Goal: Information Seeking & Learning: Find contact information

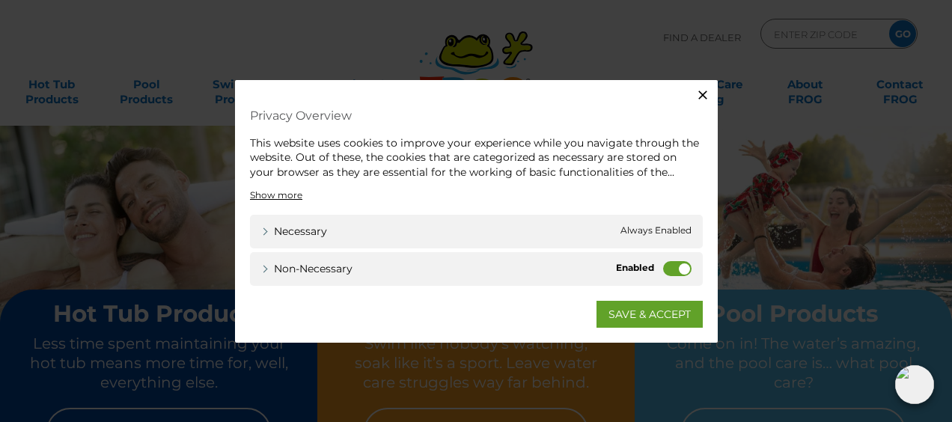
drag, startPoint x: 669, startPoint y: 314, endPoint x: 642, endPoint y: 306, distance: 28.0
click at [669, 314] on link "SAVE & ACCEPT" at bounding box center [650, 314] width 106 height 27
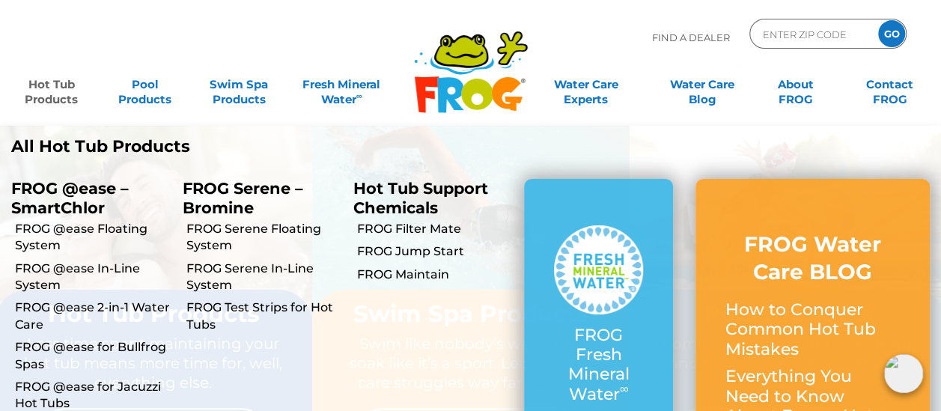
click at [55, 86] on link "Hot Tub Products" at bounding box center [51, 85] width 73 height 30
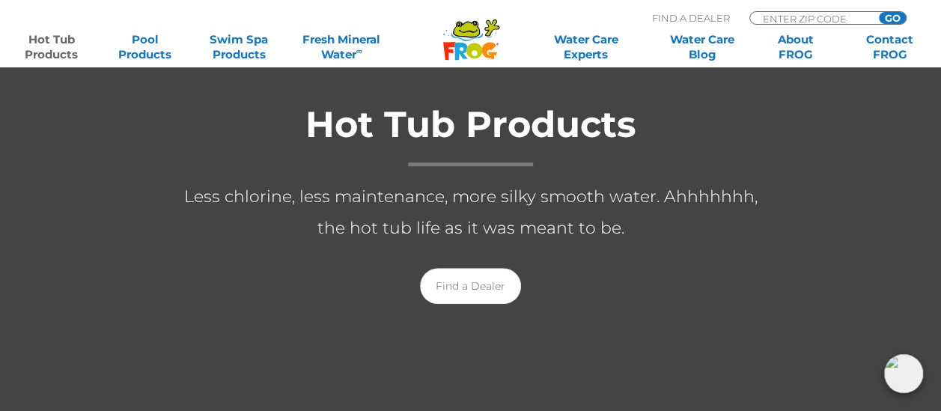
scroll to position [299, 0]
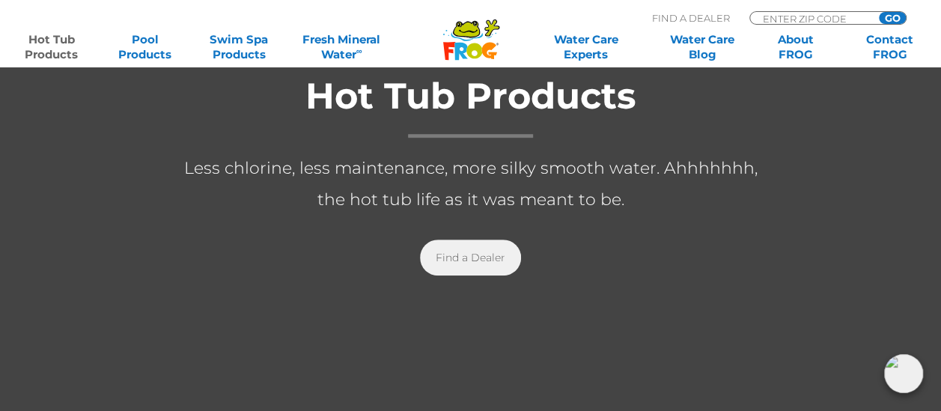
click at [469, 252] on link "Find a Dealer" at bounding box center [470, 258] width 101 height 36
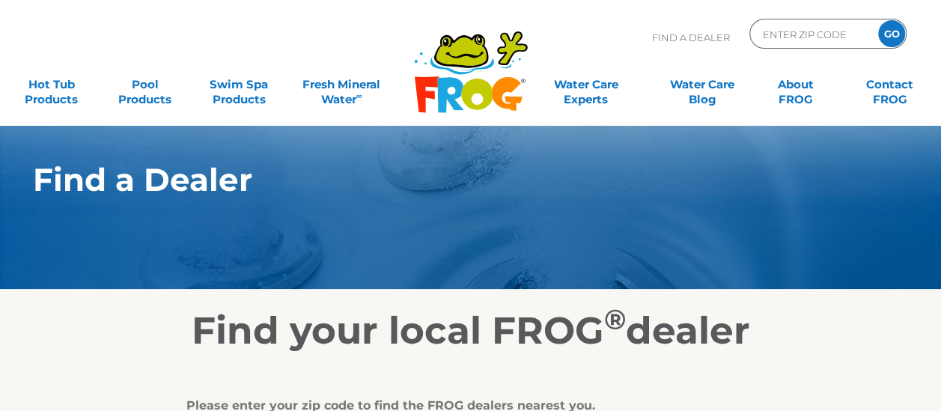
scroll to position [225, 0]
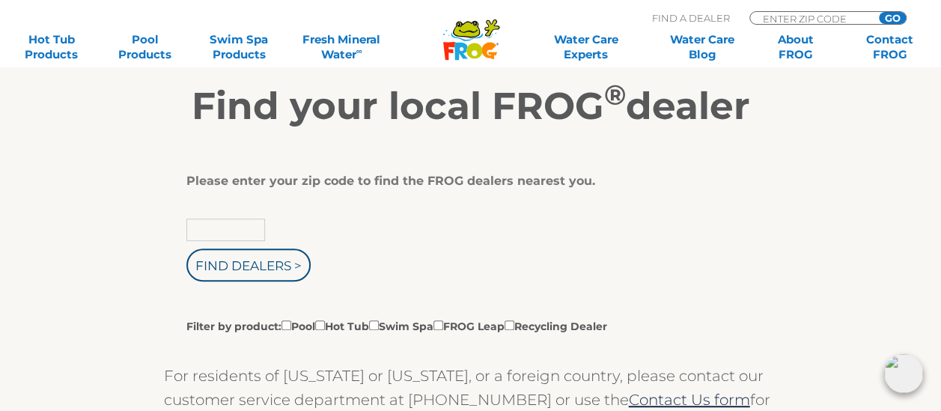
click at [249, 231] on input "text" at bounding box center [225, 230] width 79 height 22
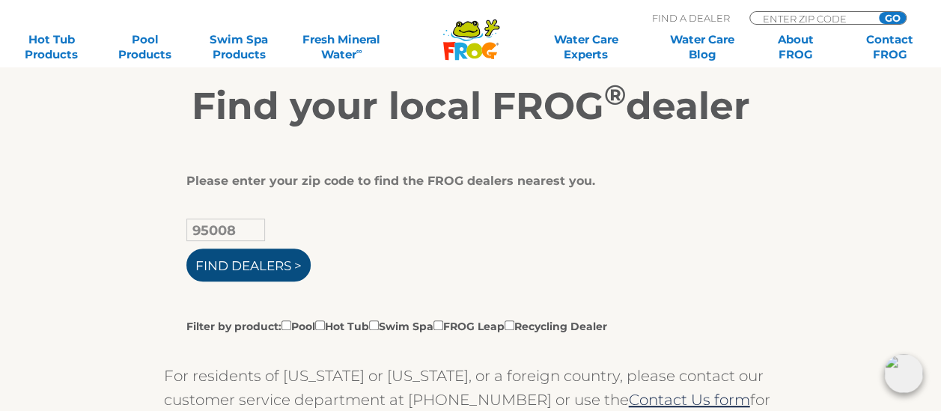
type input "95008"
click at [255, 267] on input "Find Dealers >" at bounding box center [248, 265] width 124 height 33
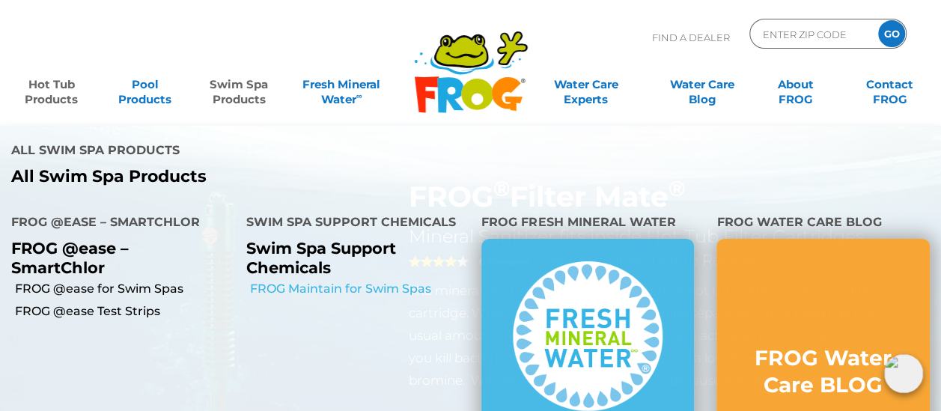
click at [320, 281] on link "FROG Maintain for Swim Spas" at bounding box center [360, 289] width 220 height 16
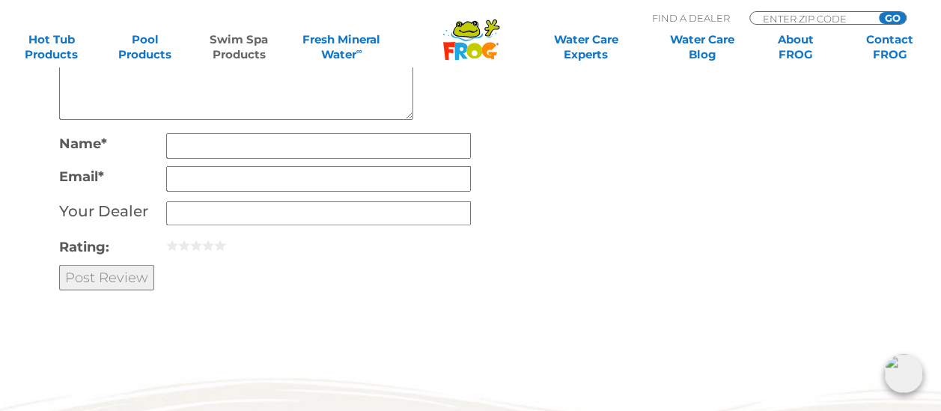
scroll to position [2171, 0]
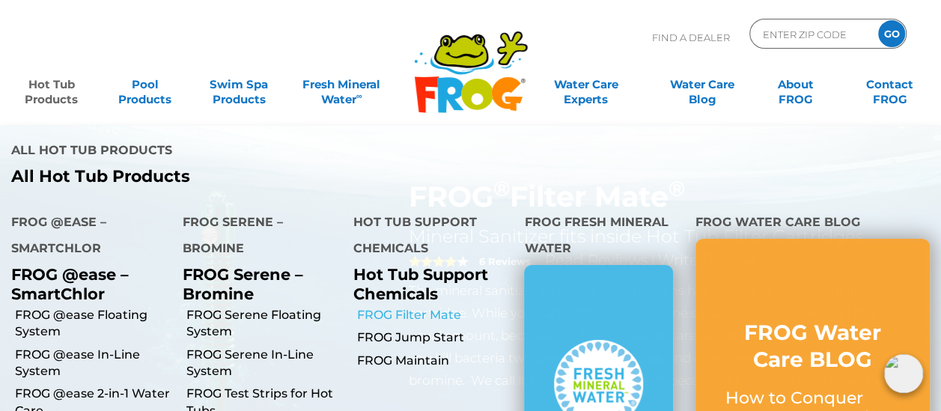
click at [428, 307] on link "FROG Filter Mate" at bounding box center [435, 315] width 156 height 16
click at [46, 91] on link "Hot Tub Products" at bounding box center [51, 85] width 73 height 30
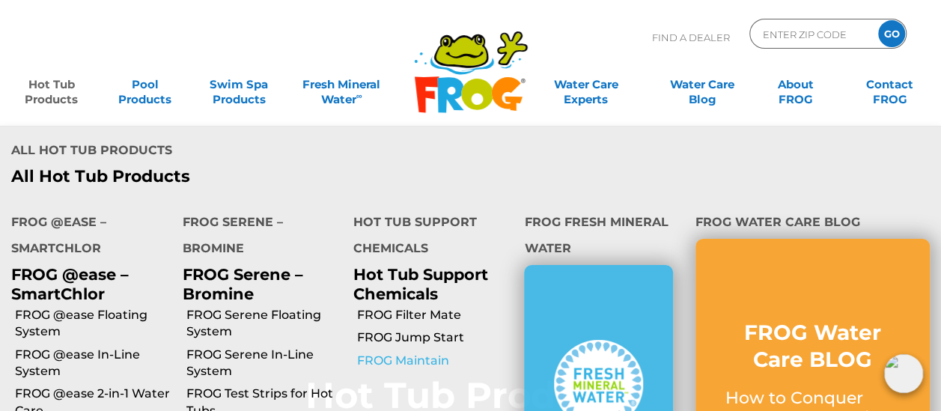
click at [404, 353] on link "FROG Maintain" at bounding box center [435, 361] width 156 height 16
